Goal: Transaction & Acquisition: Book appointment/travel/reservation

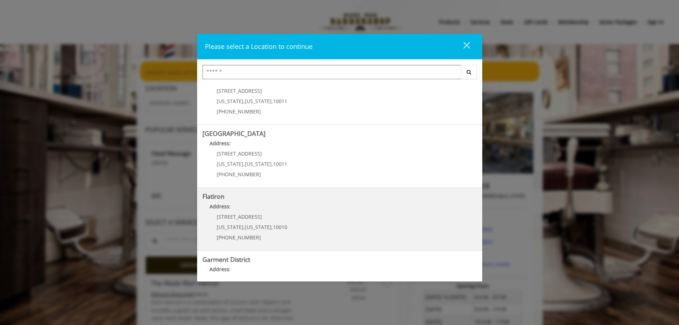
scroll to position [107, 0]
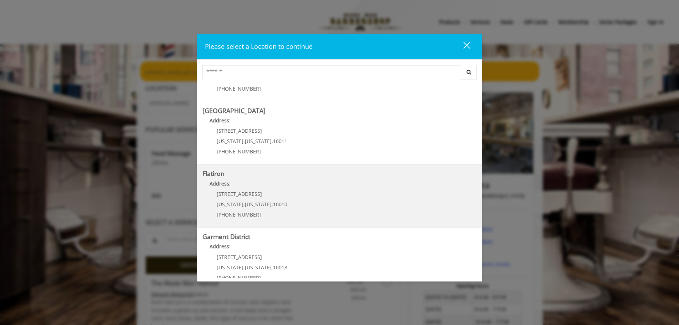
click at [243, 205] on span "," at bounding box center [243, 204] width 1 height 7
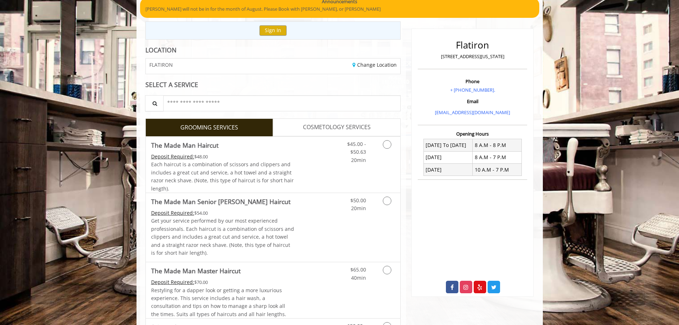
scroll to position [71, 0]
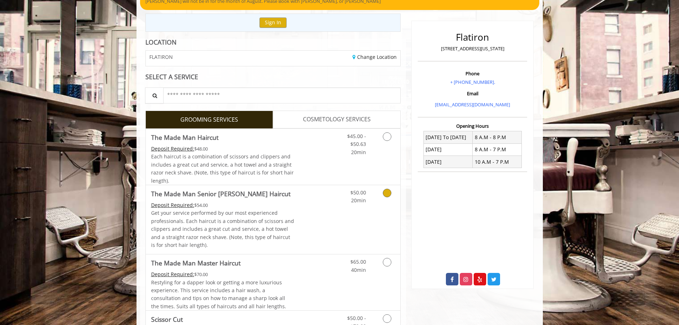
click at [387, 195] on icon "Grooming services" at bounding box center [387, 192] width 9 height 9
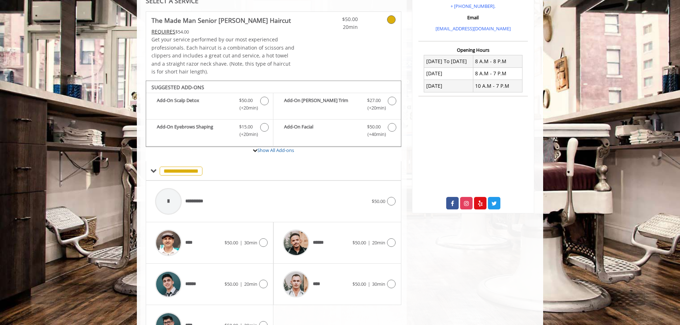
scroll to position [193, 0]
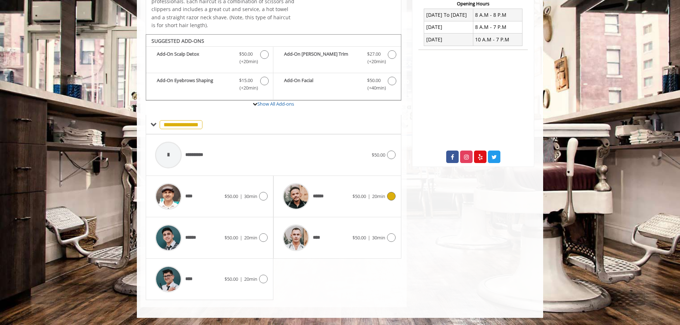
click at [343, 191] on div "******" at bounding box center [315, 196] width 73 height 34
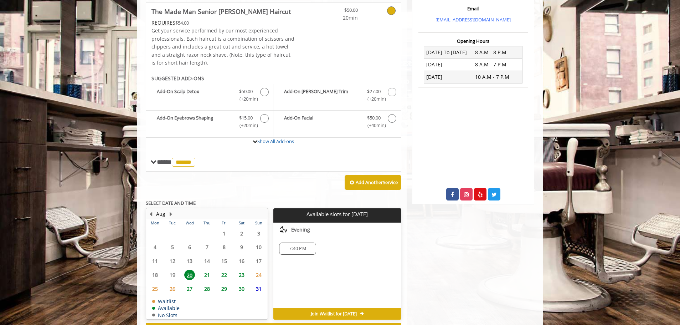
scroll to position [186, 0]
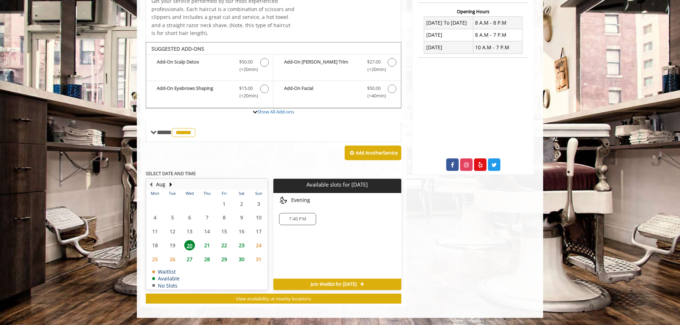
click at [223, 248] on span "22" at bounding box center [224, 245] width 11 height 10
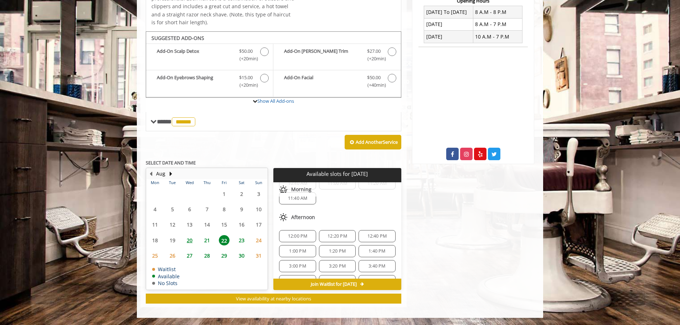
scroll to position [71, 0]
click at [345, 225] on div "12:20 PM" at bounding box center [337, 219] width 37 height 12
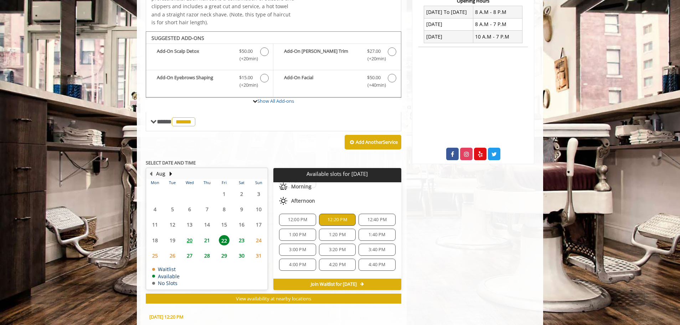
scroll to position [325, 0]
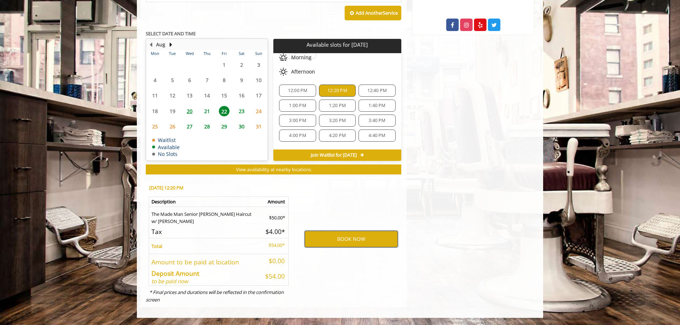
click at [321, 240] on button "BOOK NOW" at bounding box center [351, 239] width 93 height 16
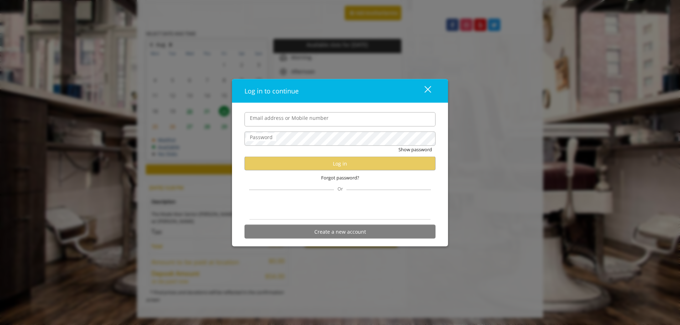
click at [428, 89] on div "close dialog" at bounding box center [427, 89] width 7 height 7
